Goal: Task Accomplishment & Management: Manage account settings

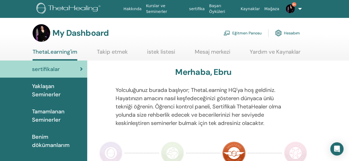
click at [259, 30] on link "Eğitmen Panosu" at bounding box center [242, 33] width 38 height 12
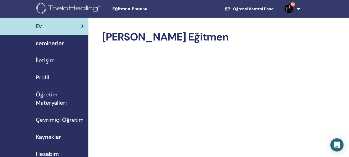
click at [58, 39] on span "seminerler" at bounding box center [50, 43] width 28 height 8
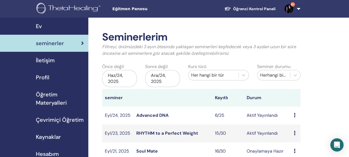
click at [178, 133] on link "RHYTHM to a Perfect Weight" at bounding box center [167, 133] width 62 height 6
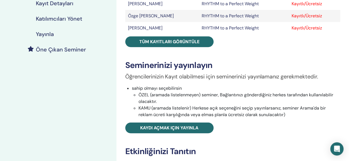
scroll to position [132, 0]
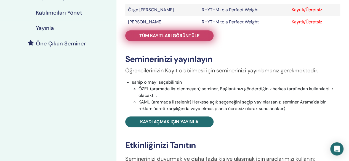
click at [163, 34] on span "Tüm kayıtları görüntüle" at bounding box center [169, 36] width 60 height 6
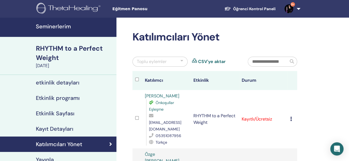
click at [183, 61] on div "Toplu eylemler" at bounding box center [159, 62] width 55 height 10
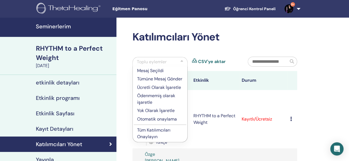
click at [158, 86] on p "Ücretli Olarak İşaretle" at bounding box center [160, 87] width 46 height 7
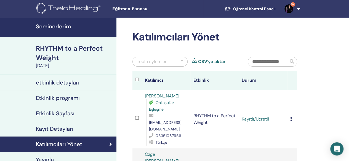
click at [183, 61] on div "Toplu eylemler" at bounding box center [159, 62] width 55 height 10
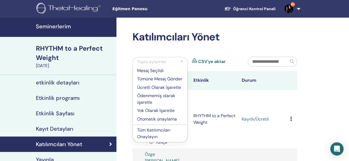
click at [156, 132] on p "Tüm Katılımcıları Onaylayın" at bounding box center [160, 133] width 46 height 13
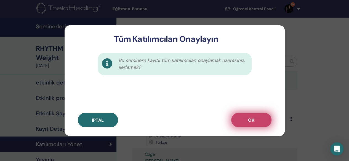
click at [254, 120] on span "OK" at bounding box center [251, 121] width 6 height 6
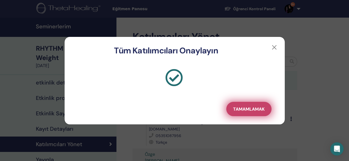
click at [252, 111] on span "Tamamlamak" at bounding box center [248, 109] width 31 height 6
